Goal: Task Accomplishment & Management: Manage account settings

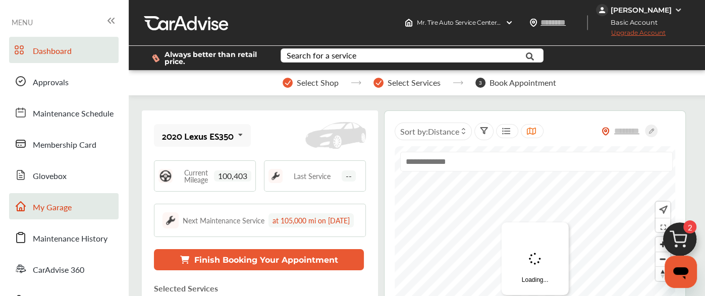
click at [43, 206] on span "My Garage" at bounding box center [52, 207] width 39 height 13
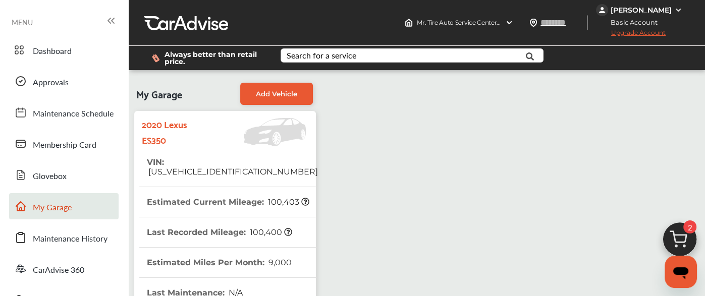
drag, startPoint x: 400, startPoint y: 92, endPoint x: 523, endPoint y: 81, distance: 124.1
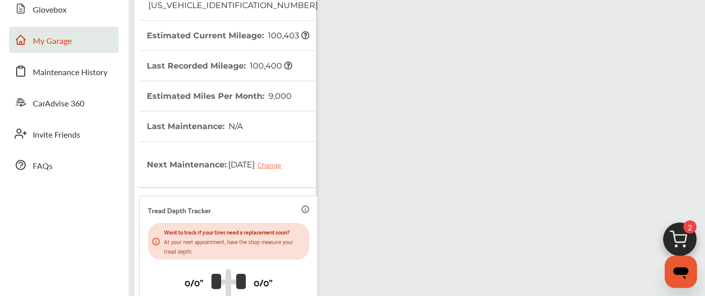
scroll to position [165, 0]
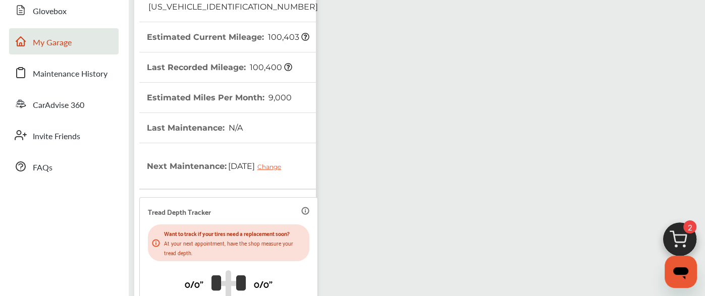
click at [682, 228] on img at bounding box center [679, 242] width 48 height 48
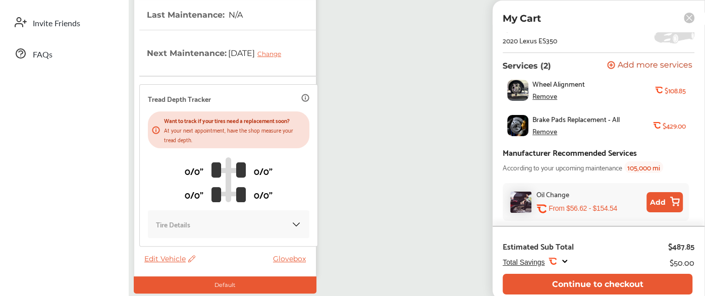
scroll to position [0, 0]
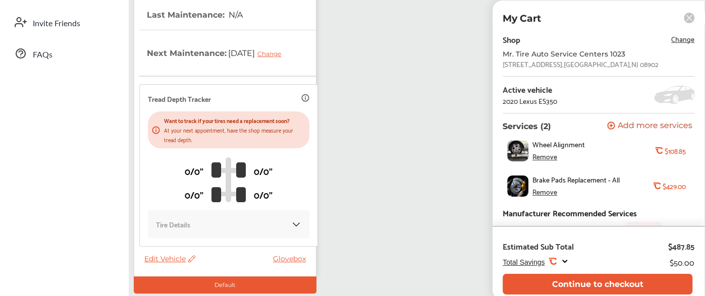
click at [689, 15] on rect at bounding box center [688, 18] width 11 height 11
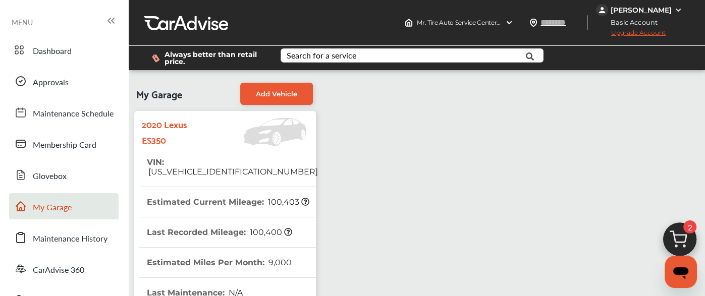
click at [610, 30] on span "Upgrade Account" at bounding box center [631, 35] width 70 height 13
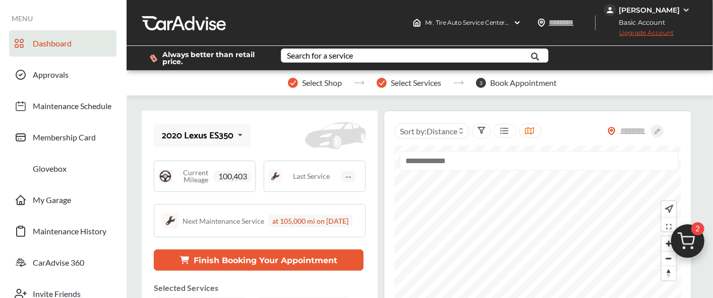
type input "*****"
